Goal: Ask a question

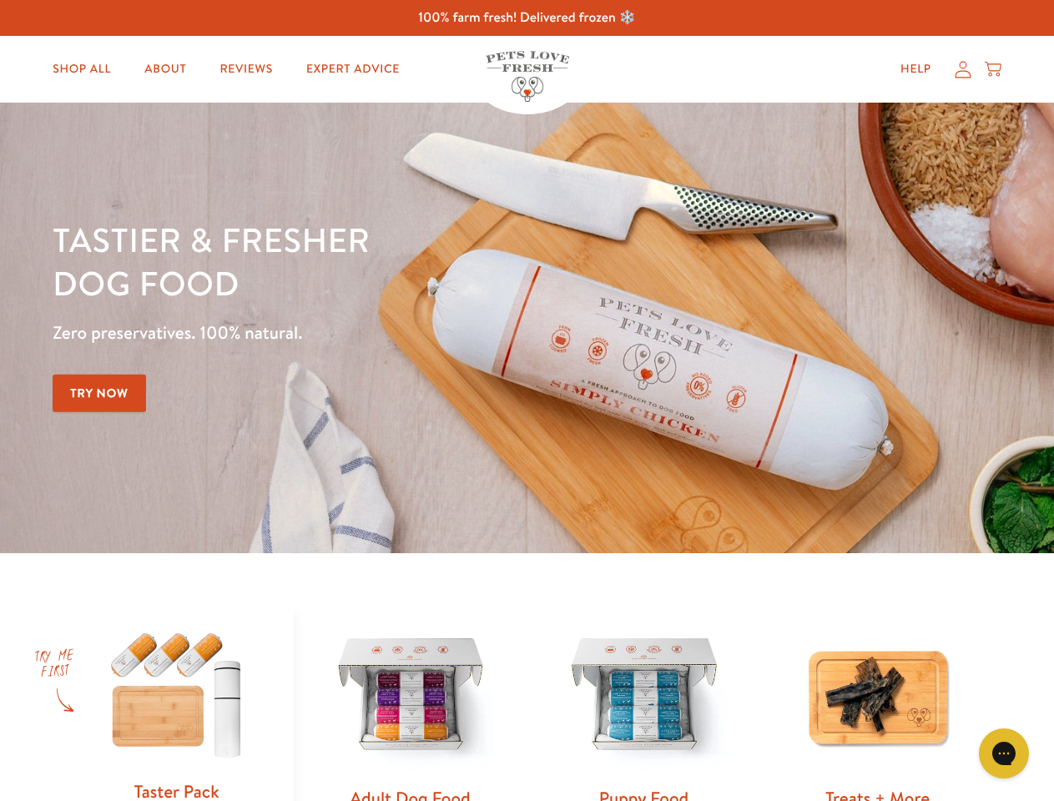
click at [527, 401] on div "Tastier & fresher dog food Zero preservatives. 100% natural. Try Now" at bounding box center [369, 328] width 633 height 220
click at [1004, 754] on icon "Gorgias live chat" at bounding box center [1004, 753] width 16 height 16
